Goal: Transaction & Acquisition: Purchase product/service

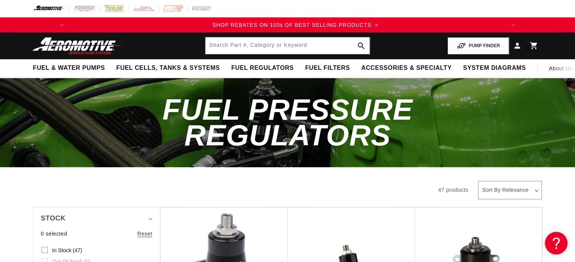
scroll to position [0, 428]
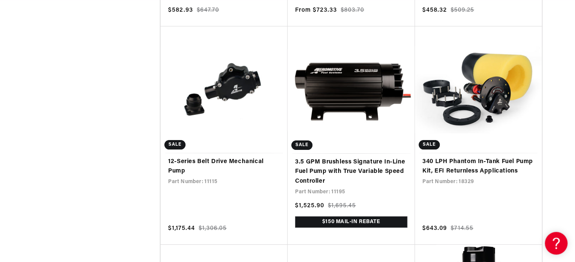
scroll to position [1355, 0]
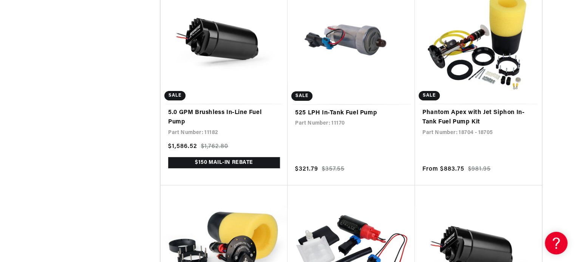
scroll to position [2710, 0]
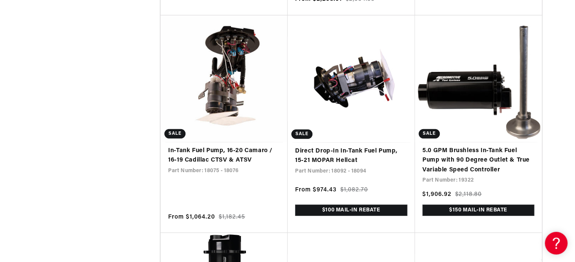
scroll to position [3986, 0]
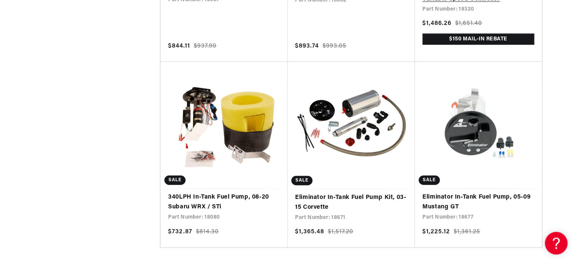
scroll to position [6697, 0]
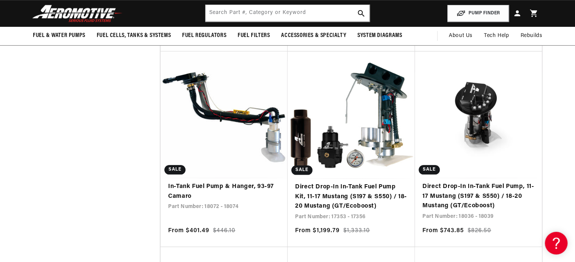
scroll to position [7494, 0]
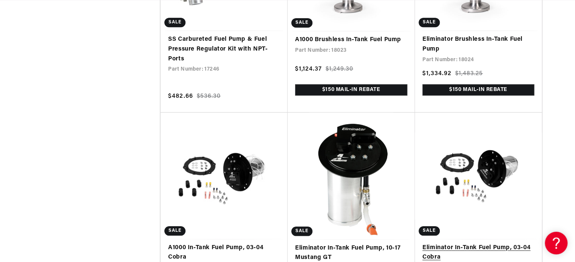
scroll to position [8889, 0]
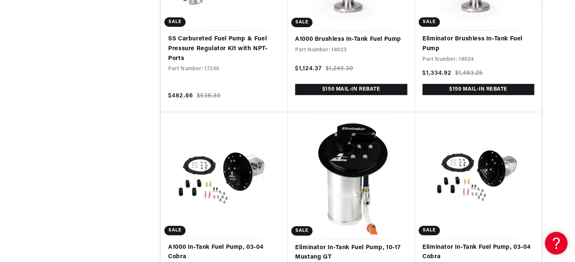
click at [558, 66] on div "Close dialog NOT SO FAST! No time to browse? No problem. Sign up and we'll keep…" at bounding box center [287, 131] width 575 height 262
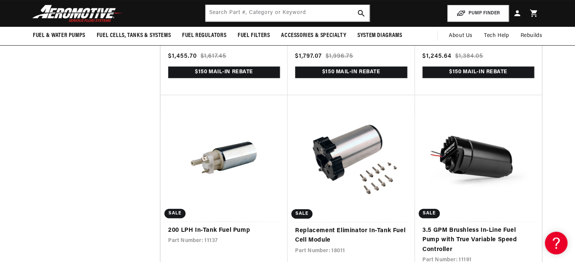
scroll to position [5780, 0]
